Goal: Transaction & Acquisition: Purchase product/service

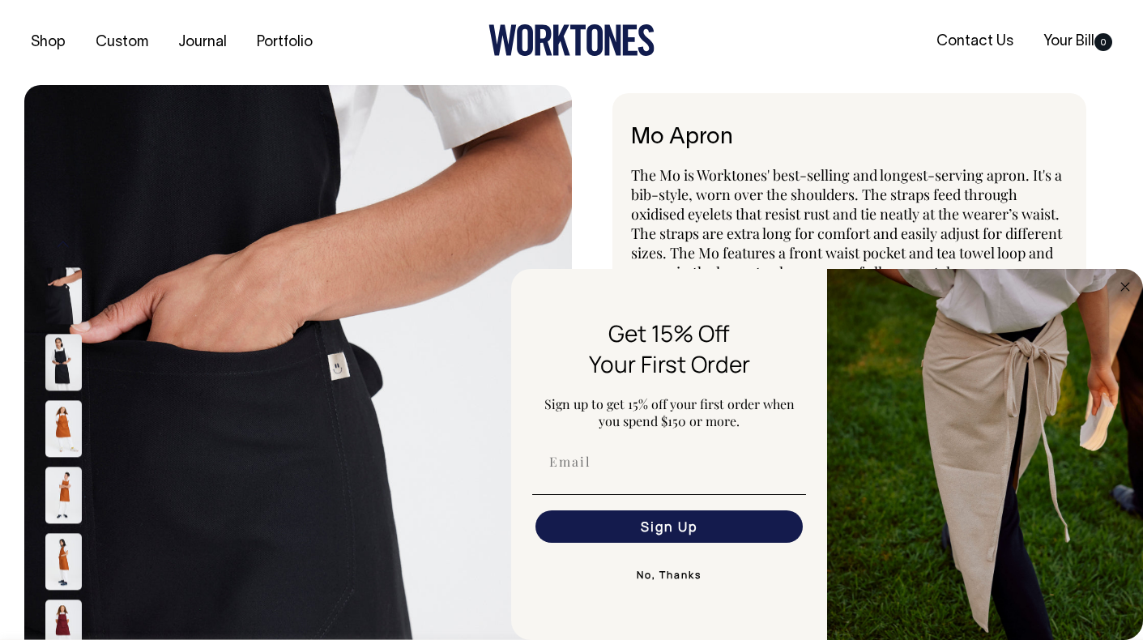
select select "Black"
click at [1121, 287] on circle "Close dialog" at bounding box center [1125, 286] width 19 height 19
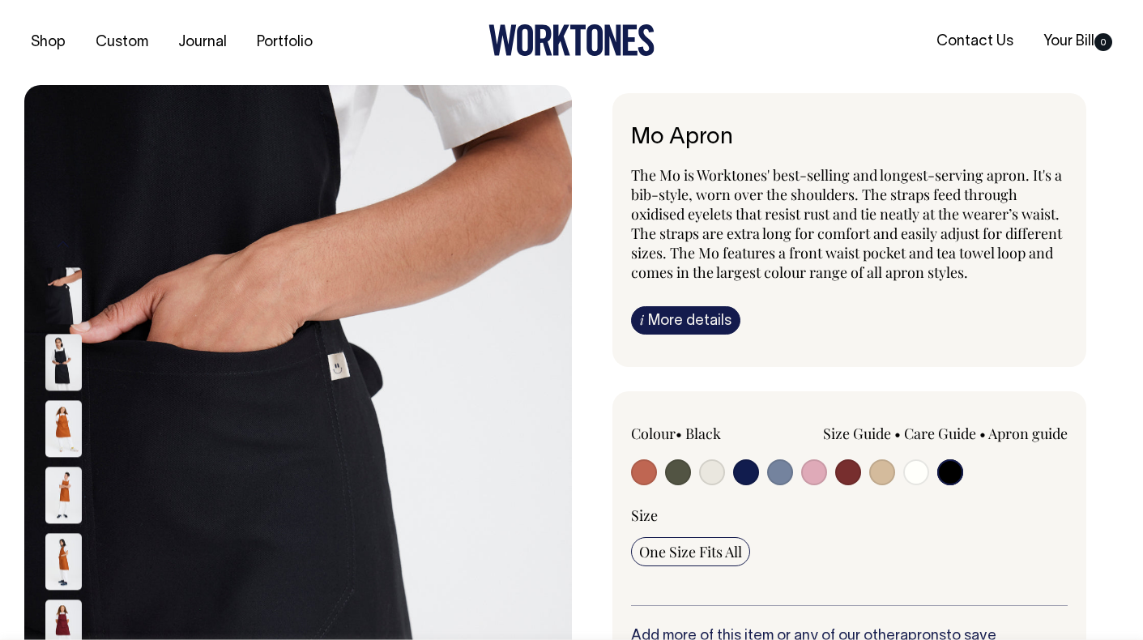
click at [600, 450] on div "Mo Apron The Mo is Worktones' best-selling and longest-serving apron. It's a bi…" at bounding box center [846, 598] width 548 height 1011
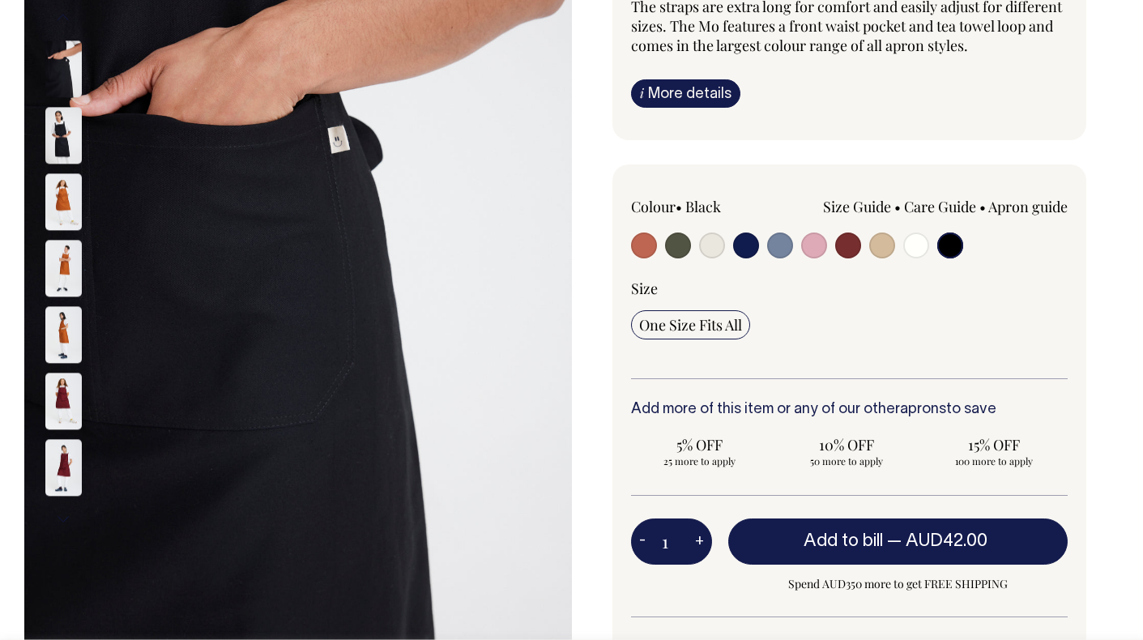
scroll to position [225, 0]
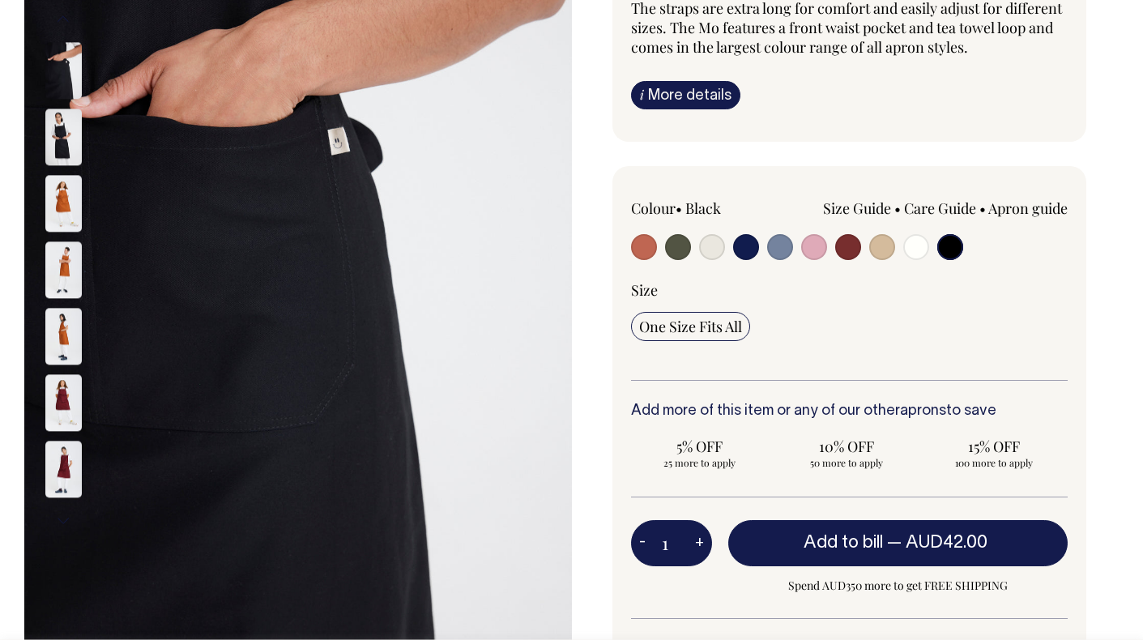
click at [679, 252] on input "radio" at bounding box center [678, 247] width 26 height 26
radio input "true"
select select "Olive"
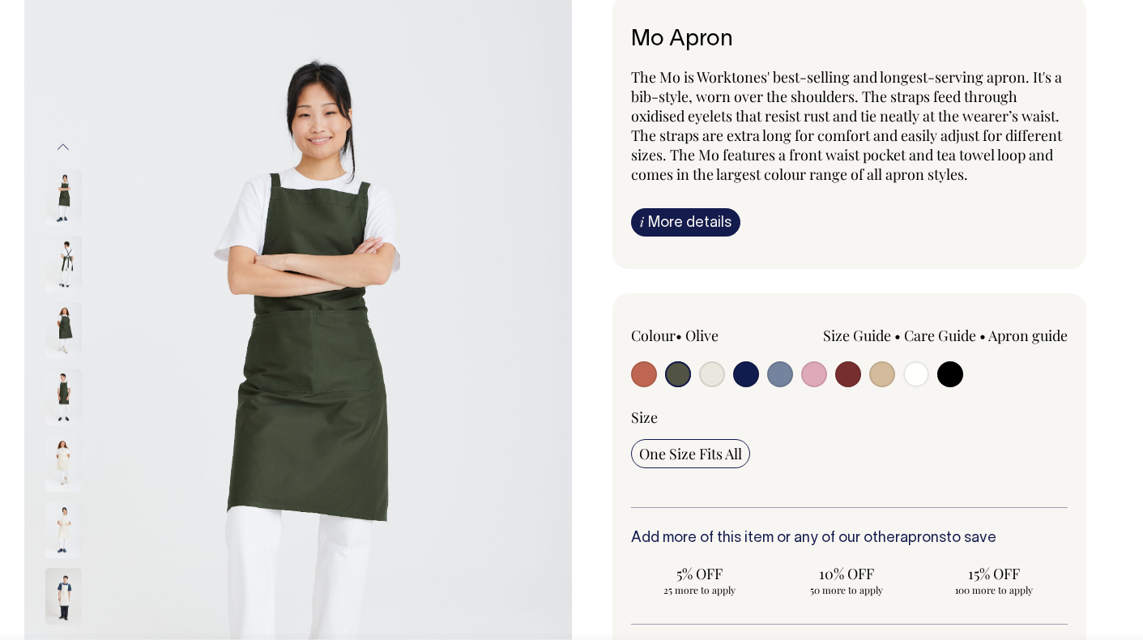
scroll to position [97, 0]
click at [787, 375] on input "radio" at bounding box center [780, 375] width 26 height 26
radio input "true"
select select "Blue/Grey"
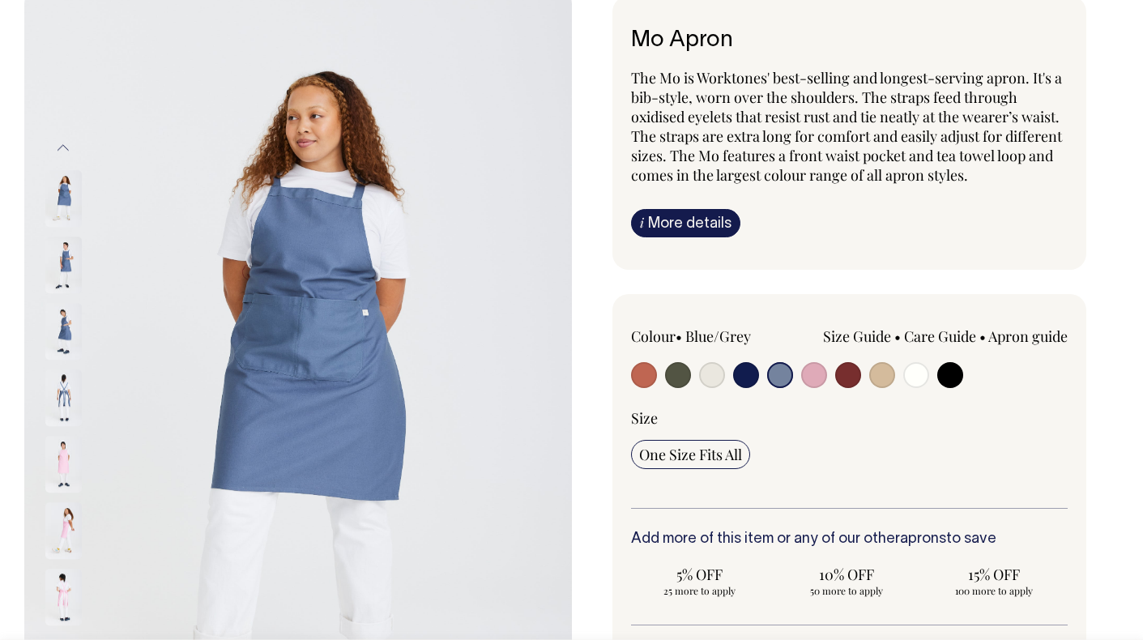
click at [944, 380] on input "radio" at bounding box center [950, 375] width 26 height 26
radio input "true"
select select "Black"
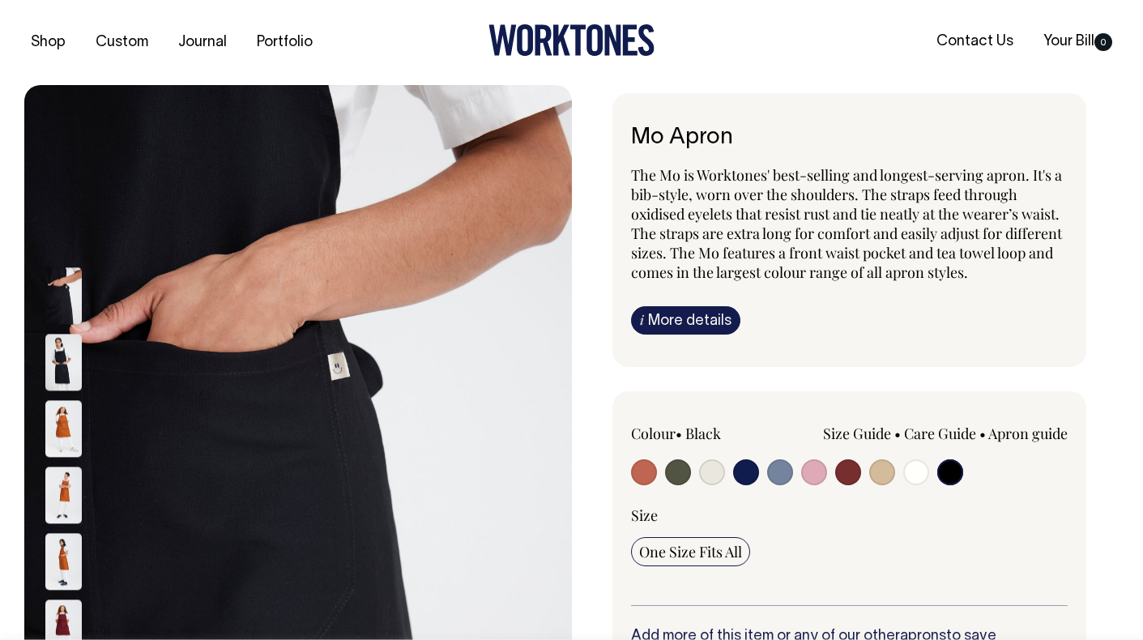
click at [883, 472] on input "radio" at bounding box center [882, 472] width 26 height 26
radio input "true"
select select "Khaki"
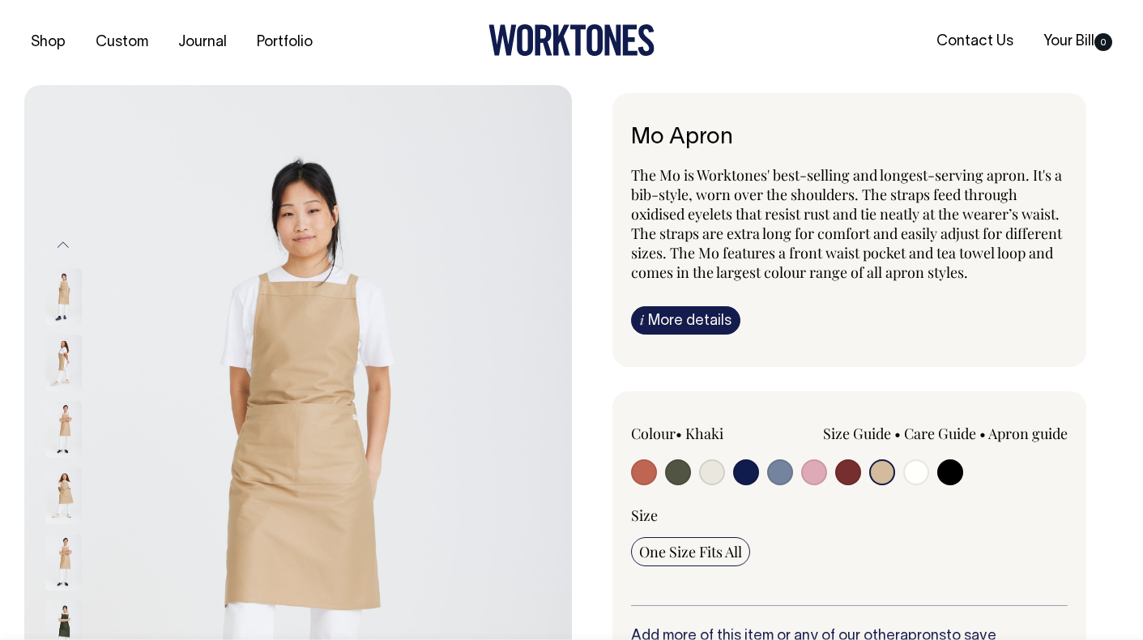
click at [948, 477] on input "radio" at bounding box center [950, 472] width 26 height 26
radio input "true"
select select "Black"
